Goal: Check status

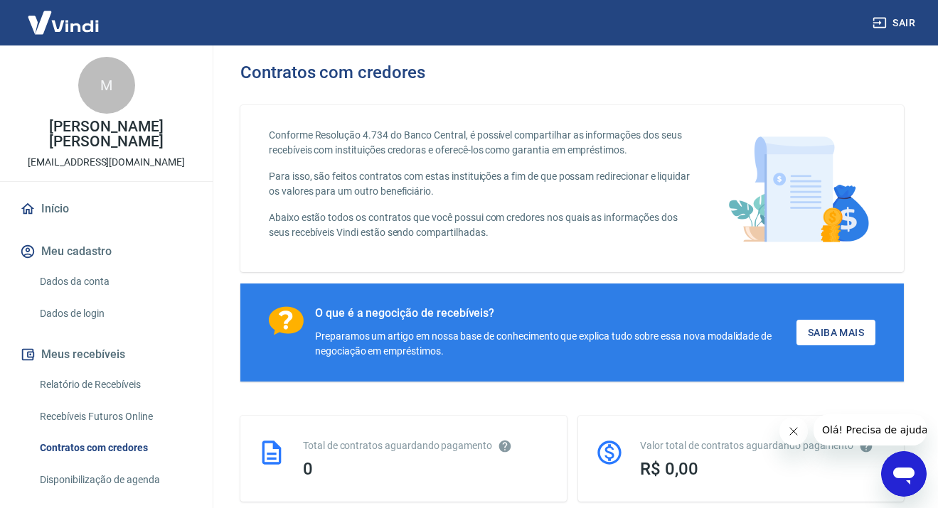
scroll to position [142, 0]
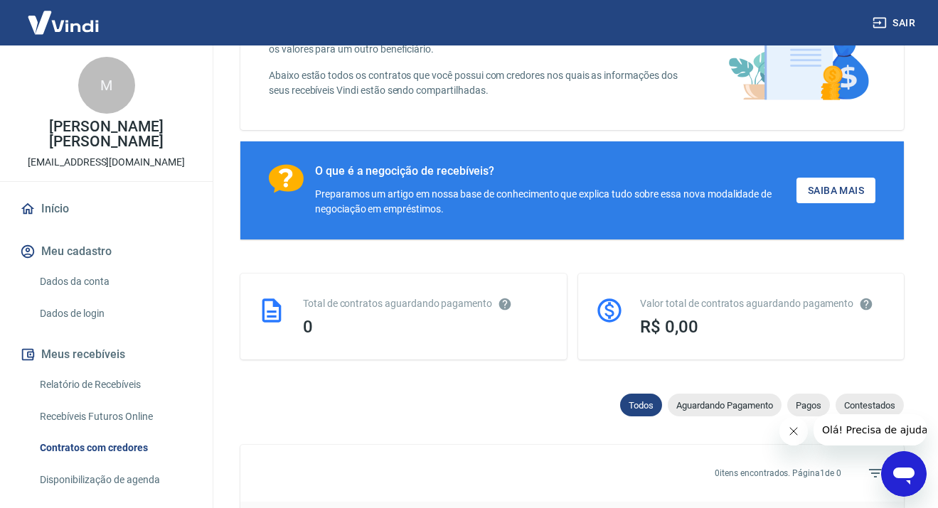
click at [787, 438] on button "Fechar mensagem da empresa" at bounding box center [793, 431] width 28 height 28
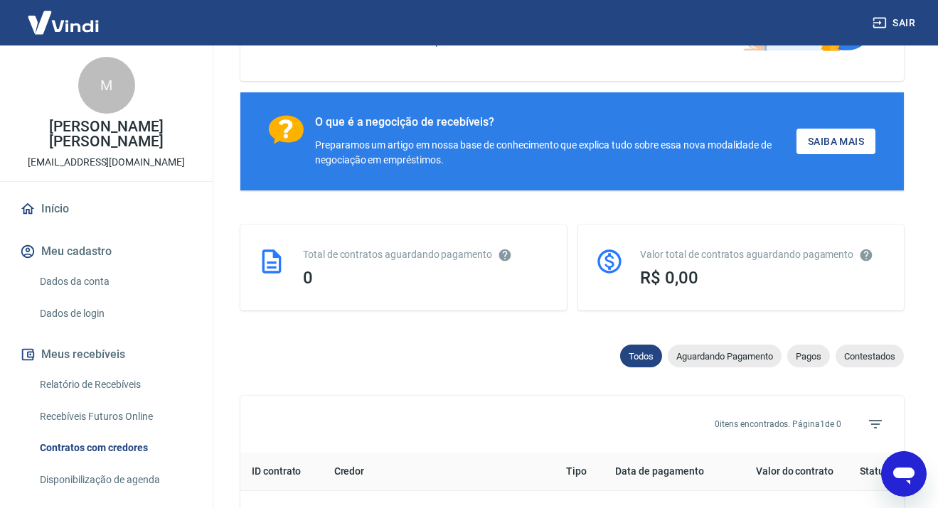
scroll to position [284, 0]
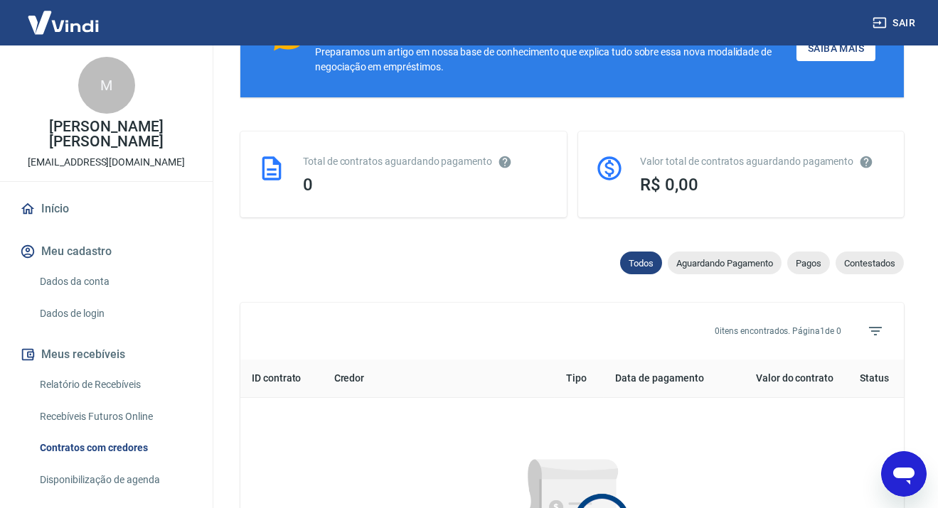
click at [659, 252] on div "Todos Aguardando Pagamento Pagos Contestados" at bounding box center [758, 266] width 289 height 28
click at [695, 256] on div "Aguardando Pagamento" at bounding box center [725, 263] width 114 height 23
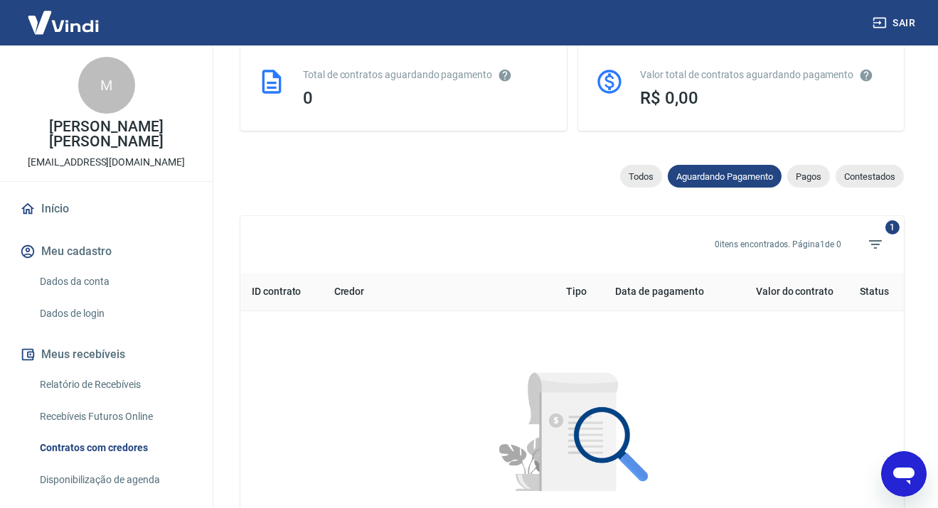
scroll to position [284, 0]
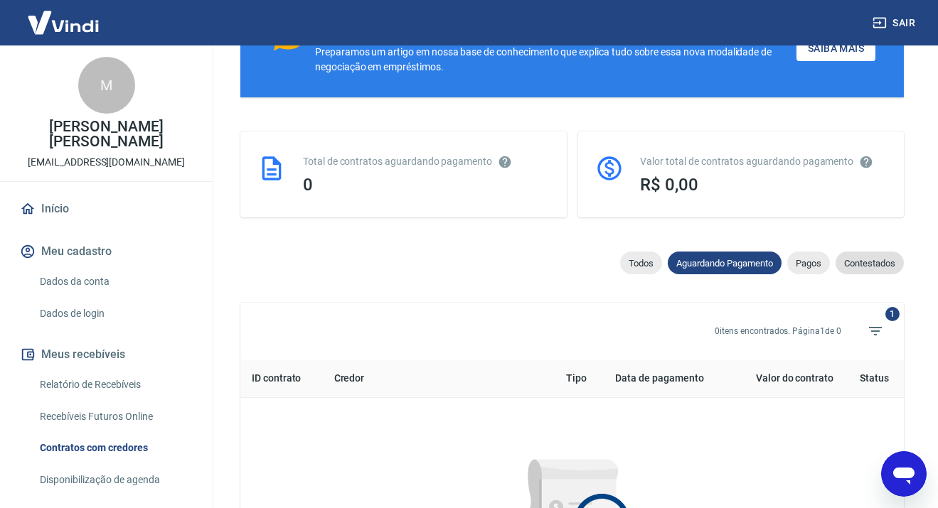
click at [875, 260] on span "Contestados" at bounding box center [870, 263] width 68 height 11
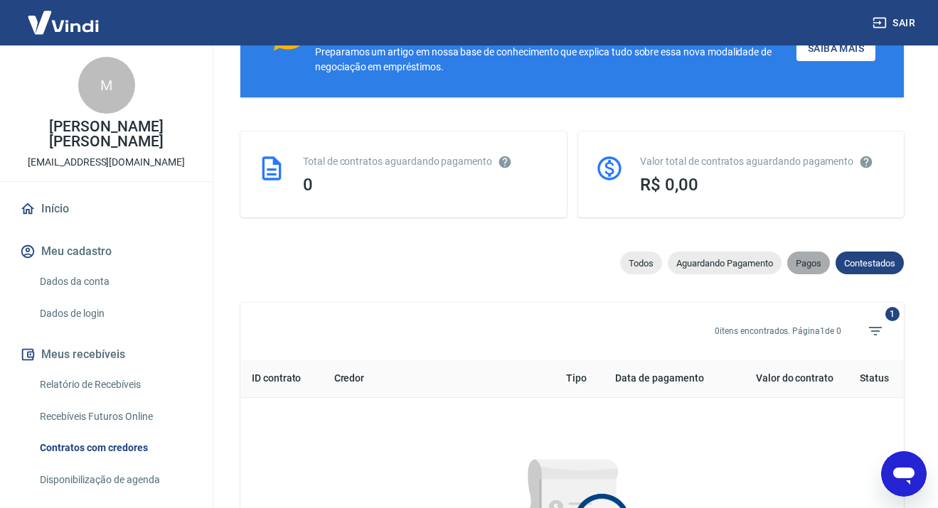
click at [791, 262] on span "Pagos" at bounding box center [808, 263] width 43 height 11
select select "paid"
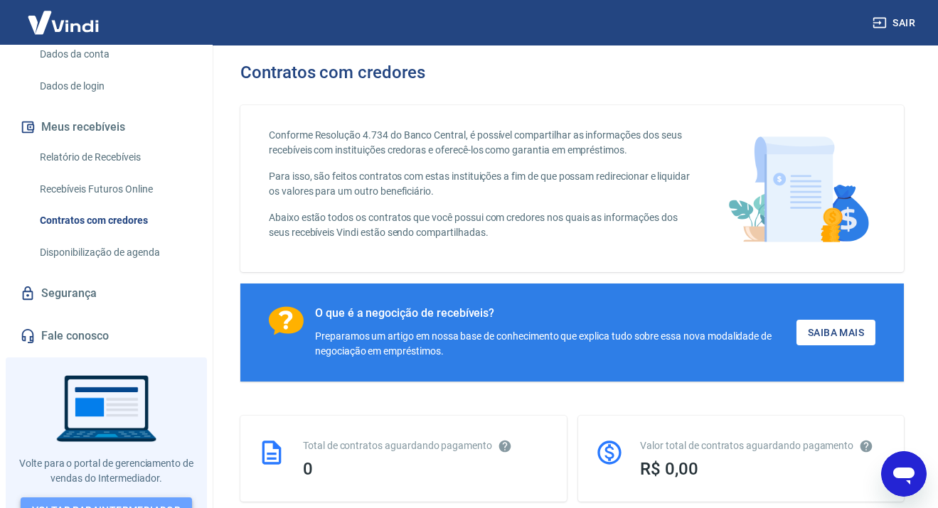
click at [148, 498] on link "Voltar para Intermediador" at bounding box center [107, 511] width 172 height 26
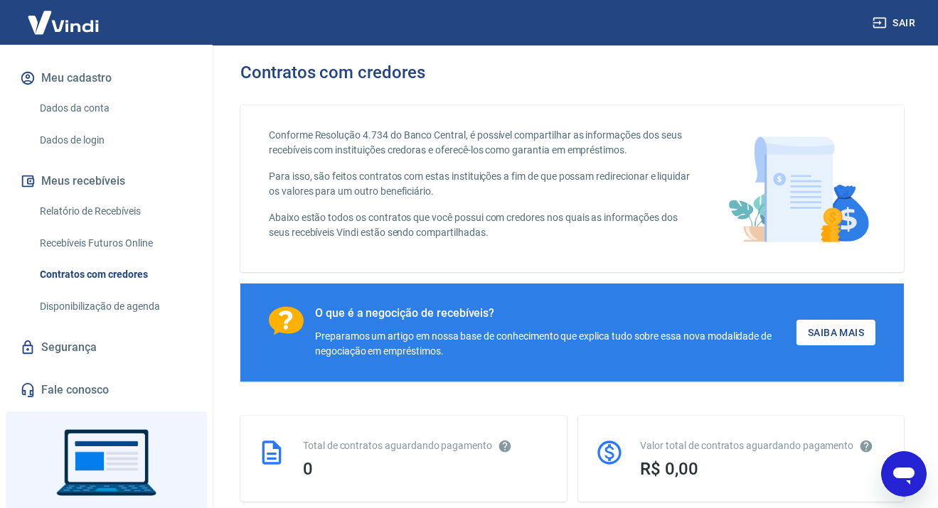
scroll to position [213, 0]
